Goal: Check status: Check status

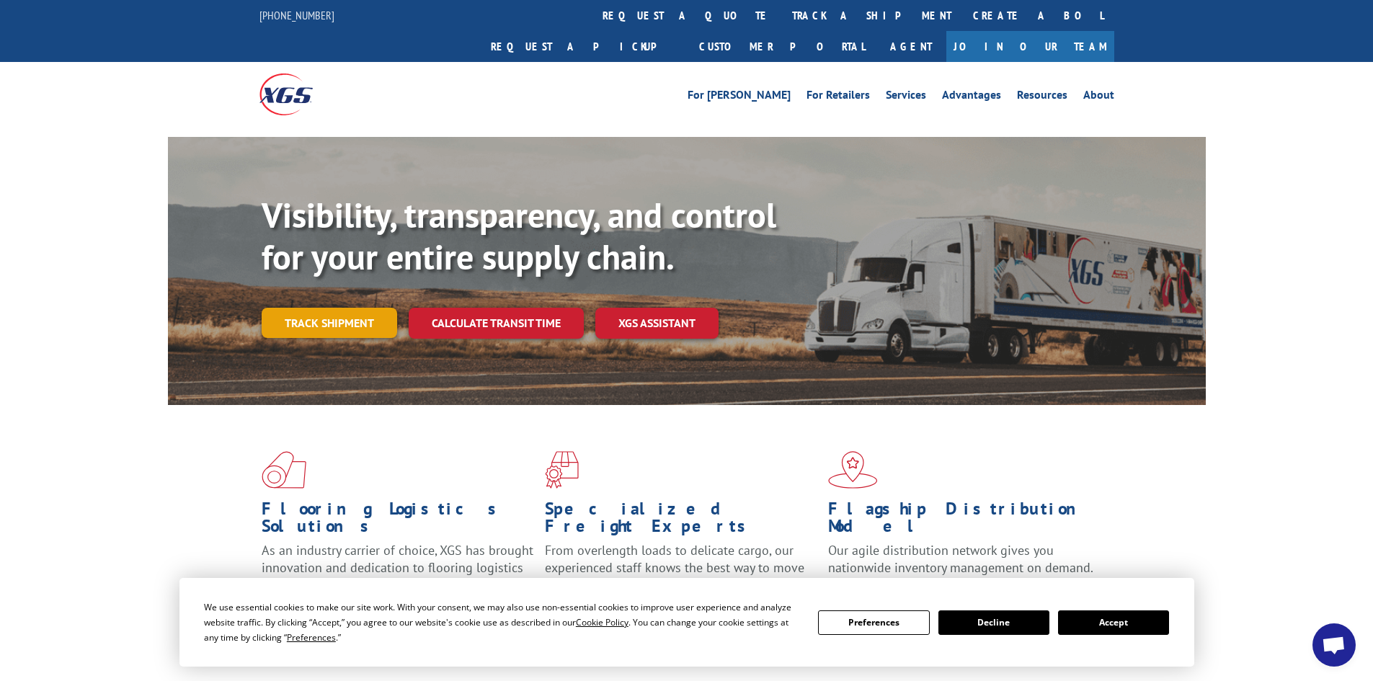
click at [348, 308] on link "Track shipment" at bounding box center [329, 323] width 135 height 30
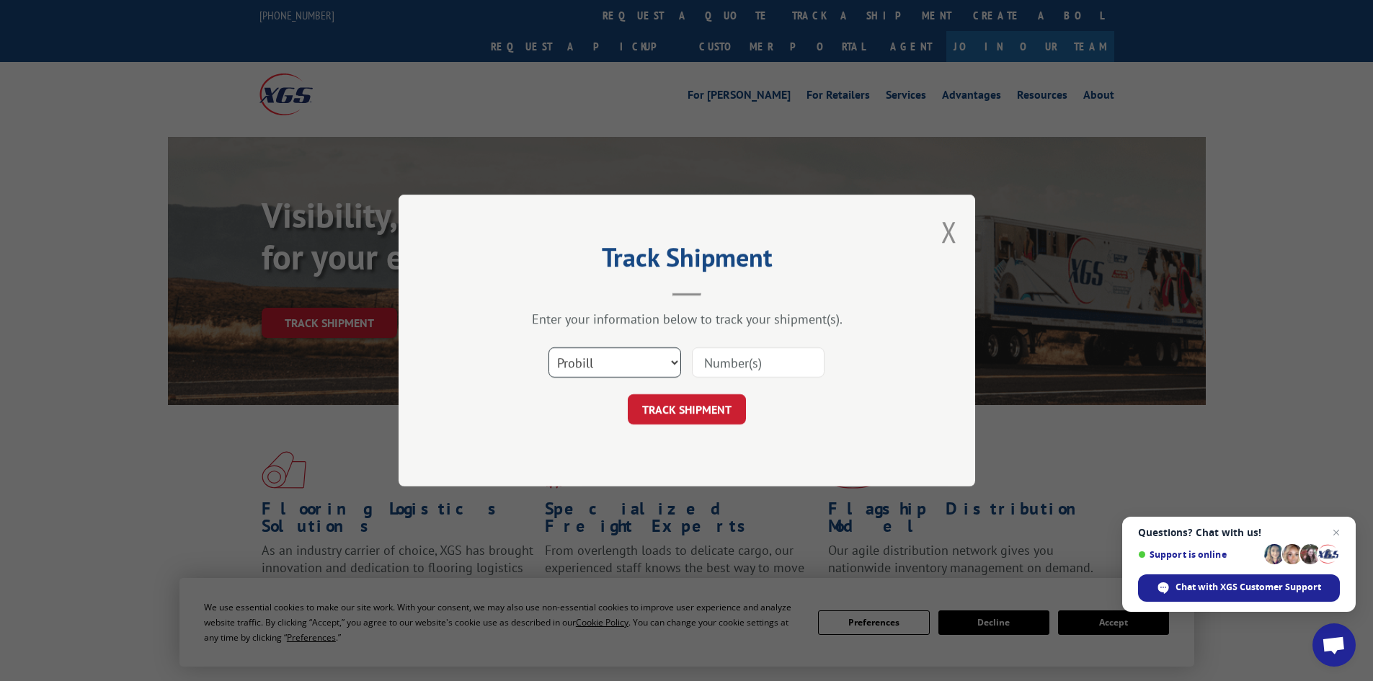
click at [677, 362] on select "Select category... Probill BOL PO" at bounding box center [614, 362] width 133 height 30
select select "bol"
click at [548, 347] on select "Select category... Probill BOL PO" at bounding box center [614, 362] width 133 height 30
click at [716, 362] on input at bounding box center [758, 362] width 133 height 30
paste input "54398644"
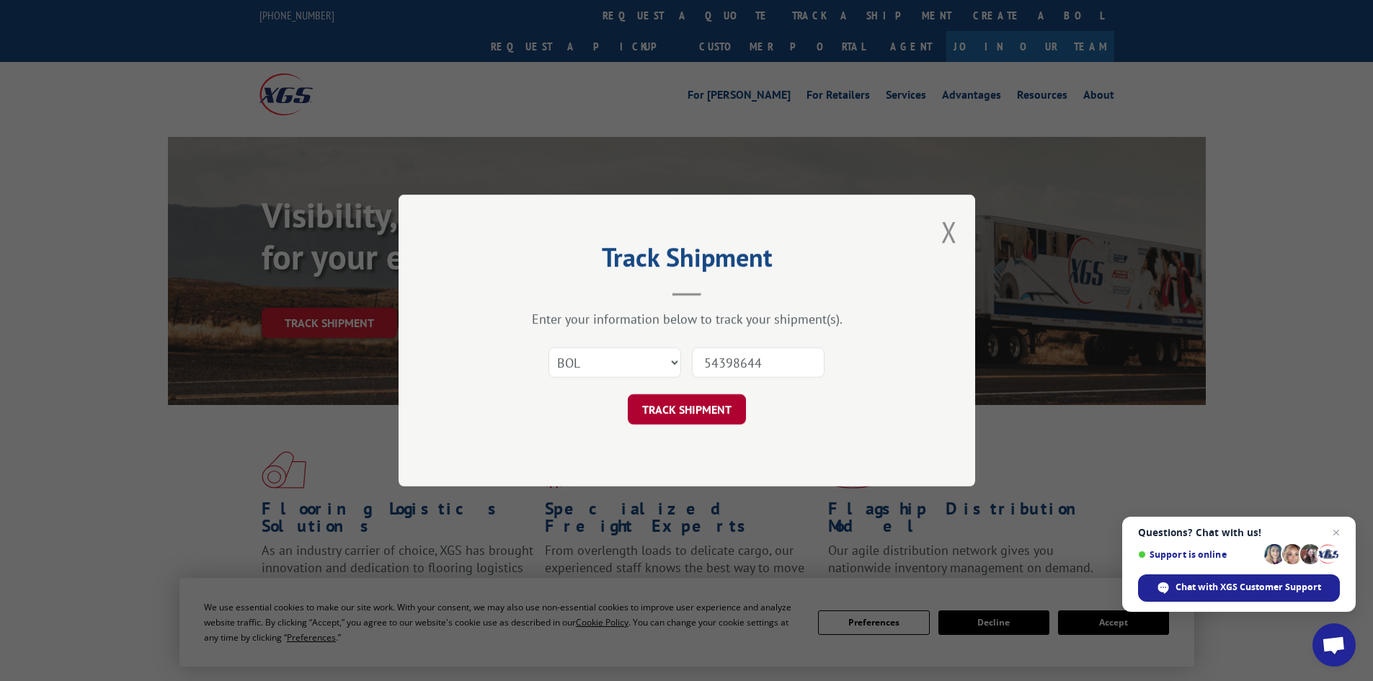
type input "54398644"
click at [686, 404] on button "TRACK SHIPMENT" at bounding box center [687, 409] width 118 height 30
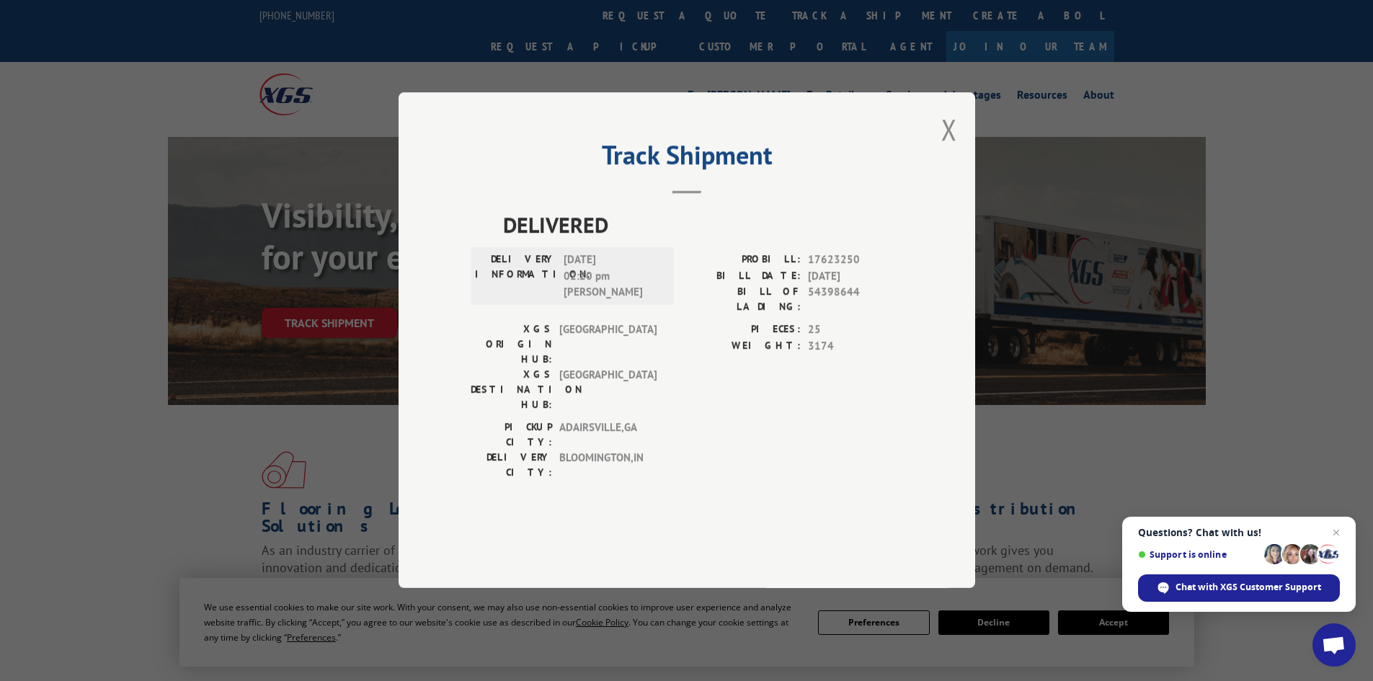
click at [938, 182] on div "Track Shipment DELIVERED DELIVERY INFORMATION: [DATE] 02:20 pm [PERSON_NAME]: 1…" at bounding box center [687, 340] width 577 height 496
click at [942, 148] on button "Close modal" at bounding box center [949, 129] width 16 height 38
